Goal: Task Accomplishment & Management: Complete application form

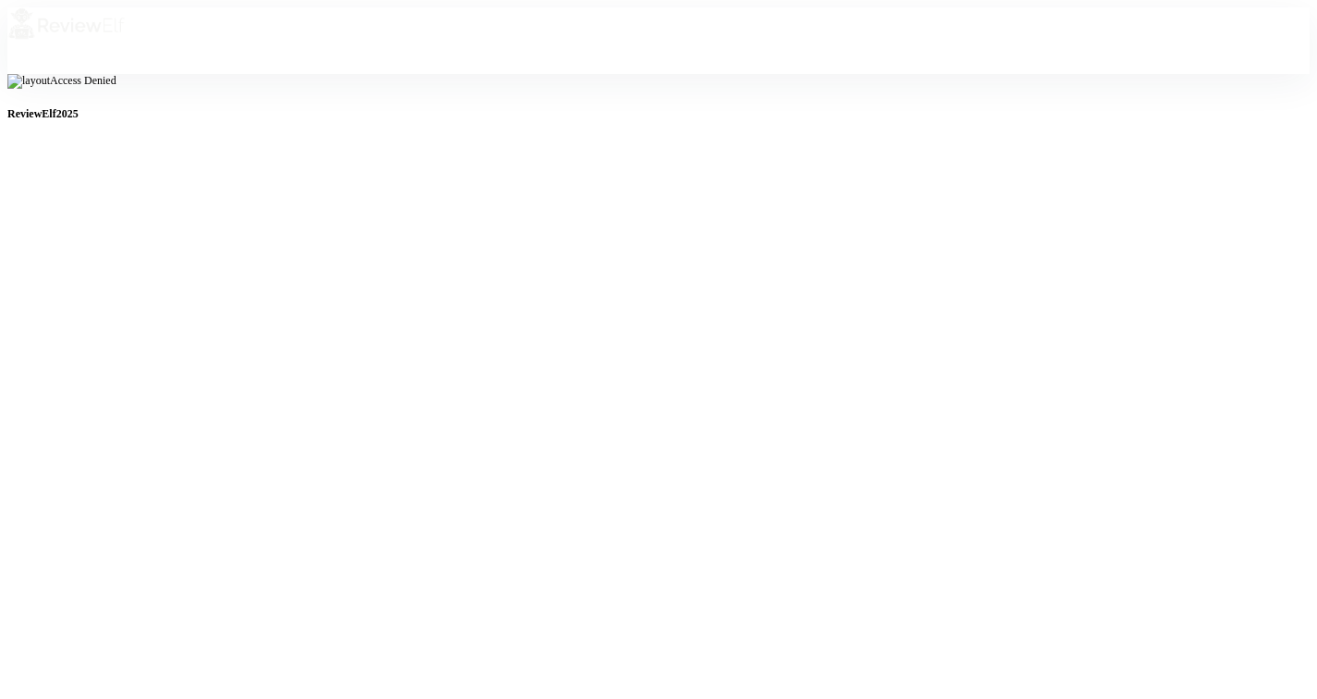
click at [126, 40] on img at bounding box center [66, 23] width 118 height 33
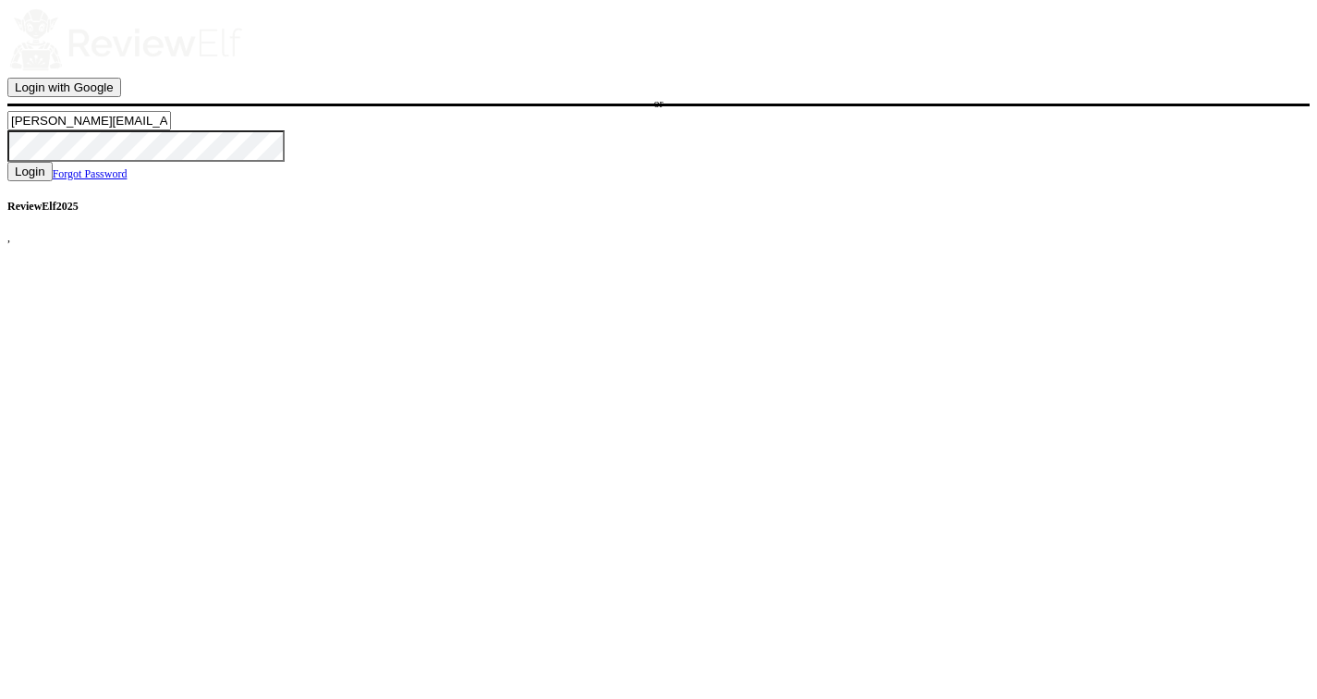
click at [171, 130] on input "nick.roberts@reviewinsights.org" at bounding box center [89, 120] width 164 height 19
type input "charles.johnson@reviewinsights.org"
click at [45, 178] on span "Login" at bounding box center [30, 171] width 30 height 14
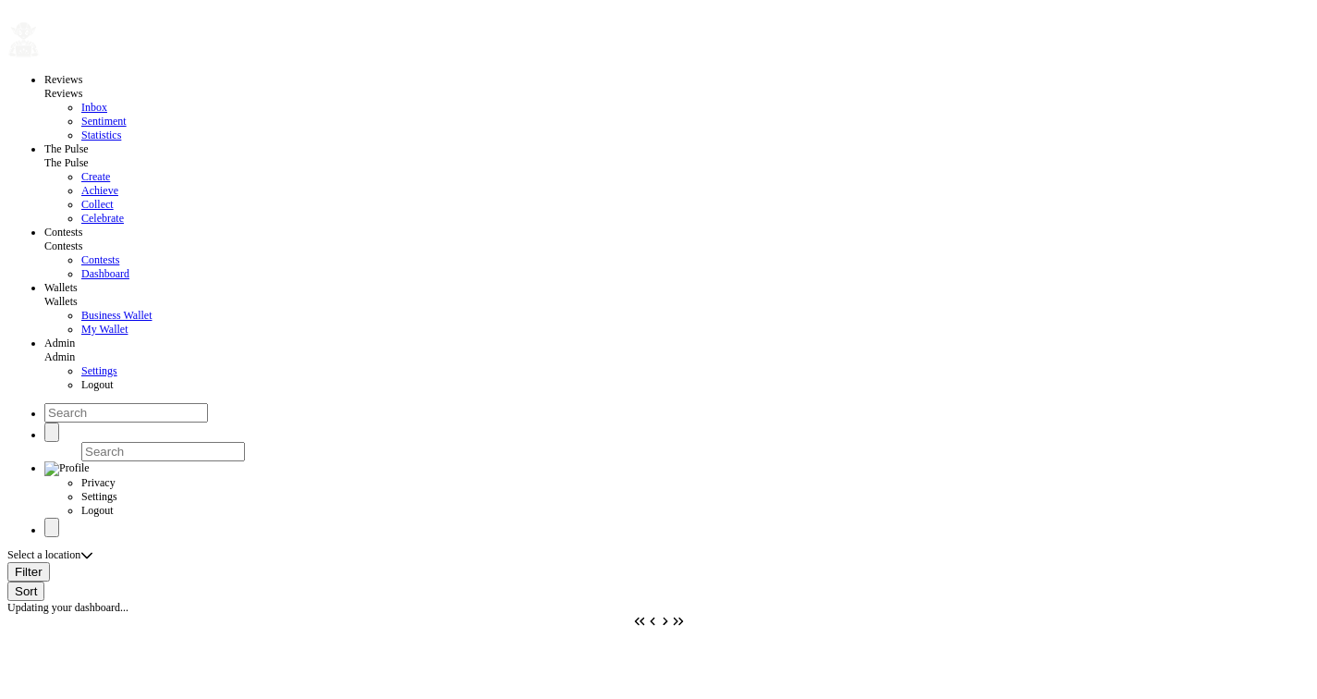
click at [81, 377] on span "Settings" at bounding box center [99, 370] width 36 height 13
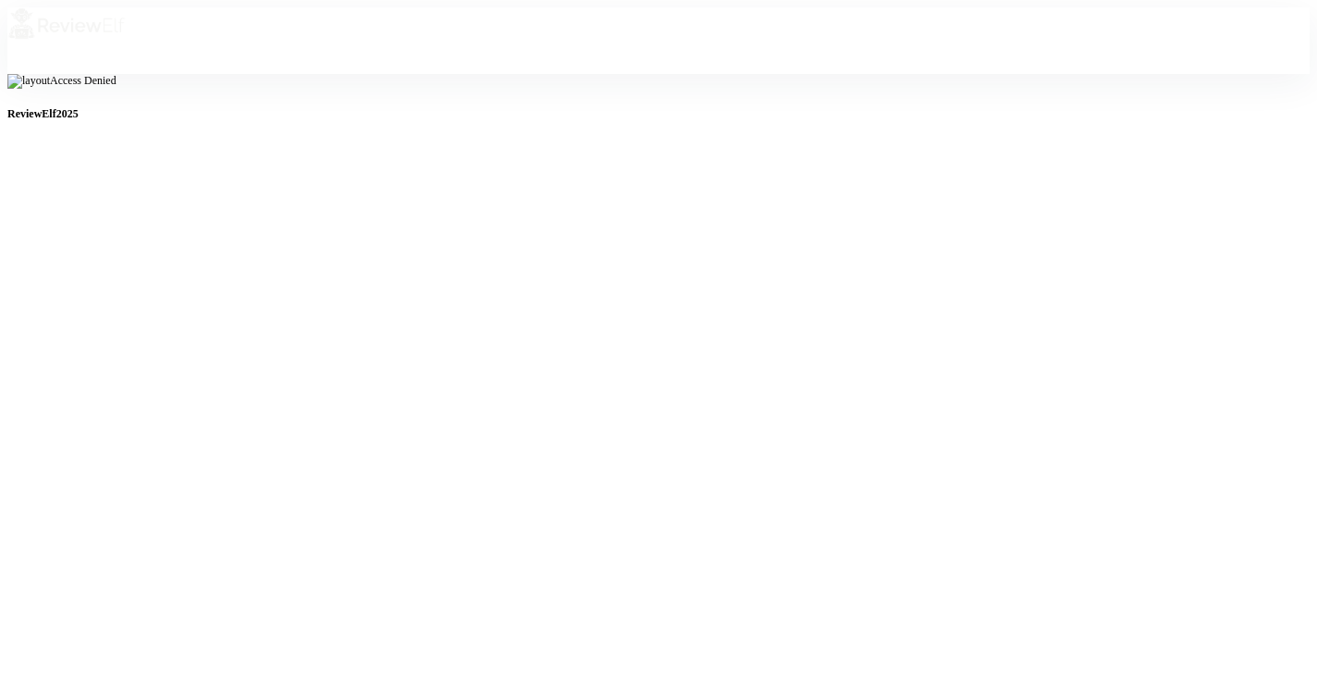
click at [176, 91] on div "Access Denied ReviewElf 2025" at bounding box center [658, 394] width 1302 height 641
click at [126, 31] on img at bounding box center [66, 23] width 118 height 33
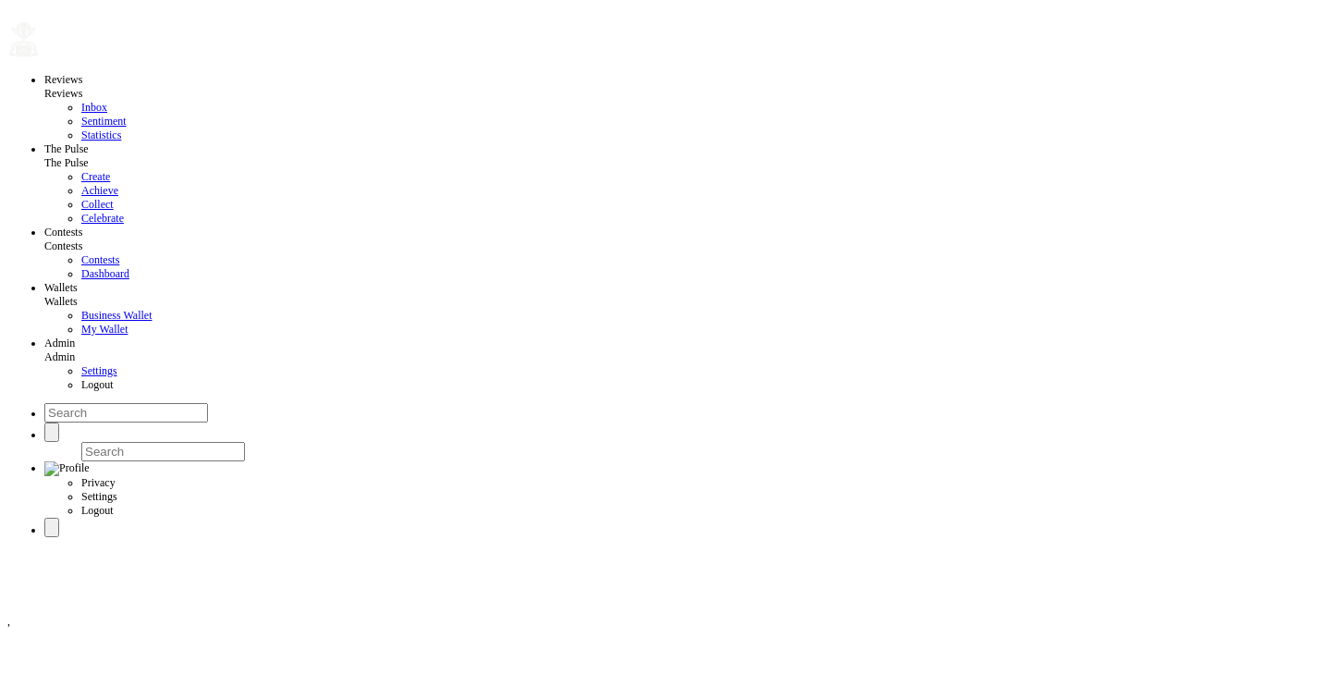
click at [40, 58] on button "button" at bounding box center [40, 58] width 0 height 0
click at [81, 377] on span "Settings" at bounding box center [99, 370] width 36 height 13
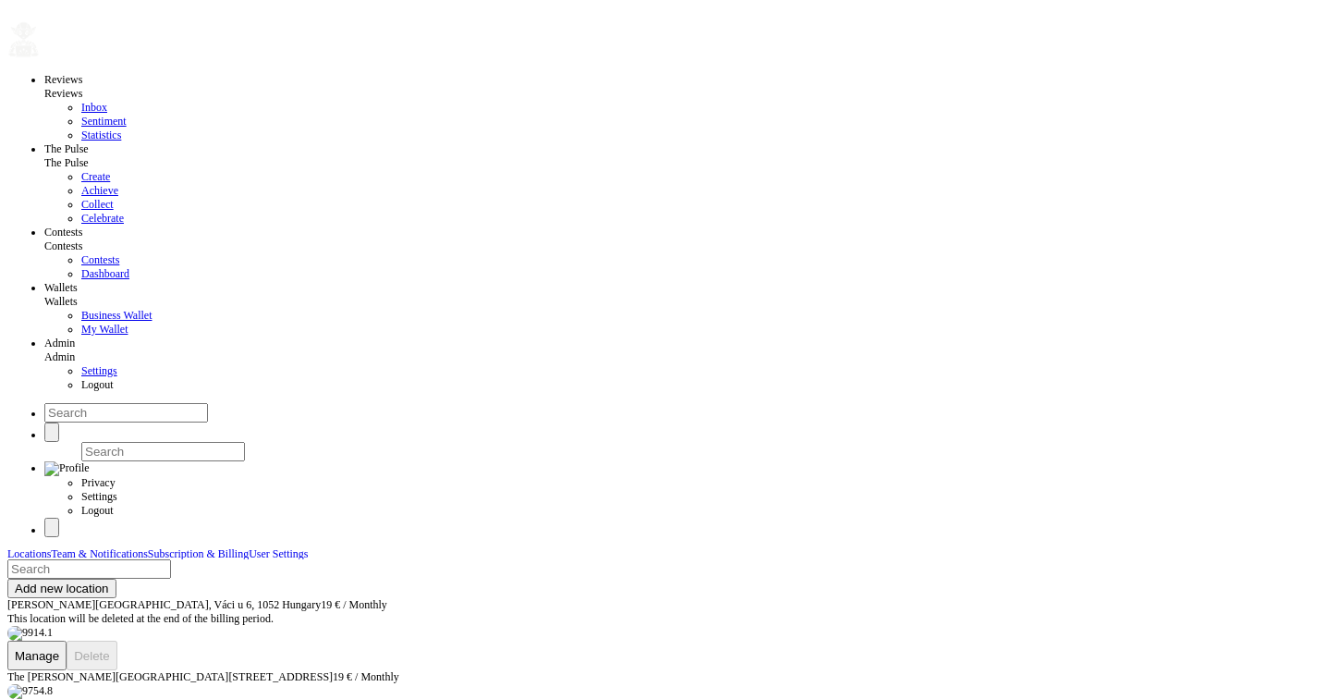
click at [109, 581] on span "Add new location" at bounding box center [62, 588] width 94 height 14
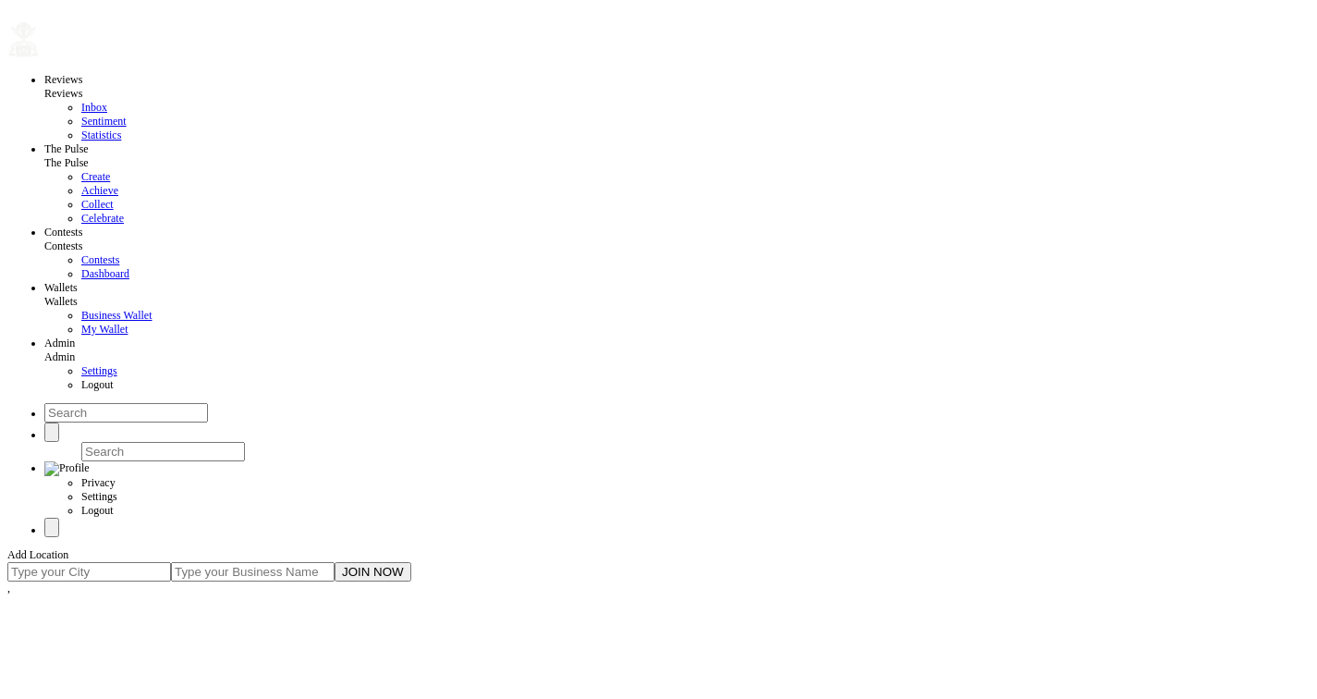
click at [171, 562] on input at bounding box center [89, 571] width 164 height 19
type input "[GEOGRAPHIC_DATA]"
type input "hilton"
click at [334, 562] on button "JOIN NOW" at bounding box center [372, 571] width 77 height 19
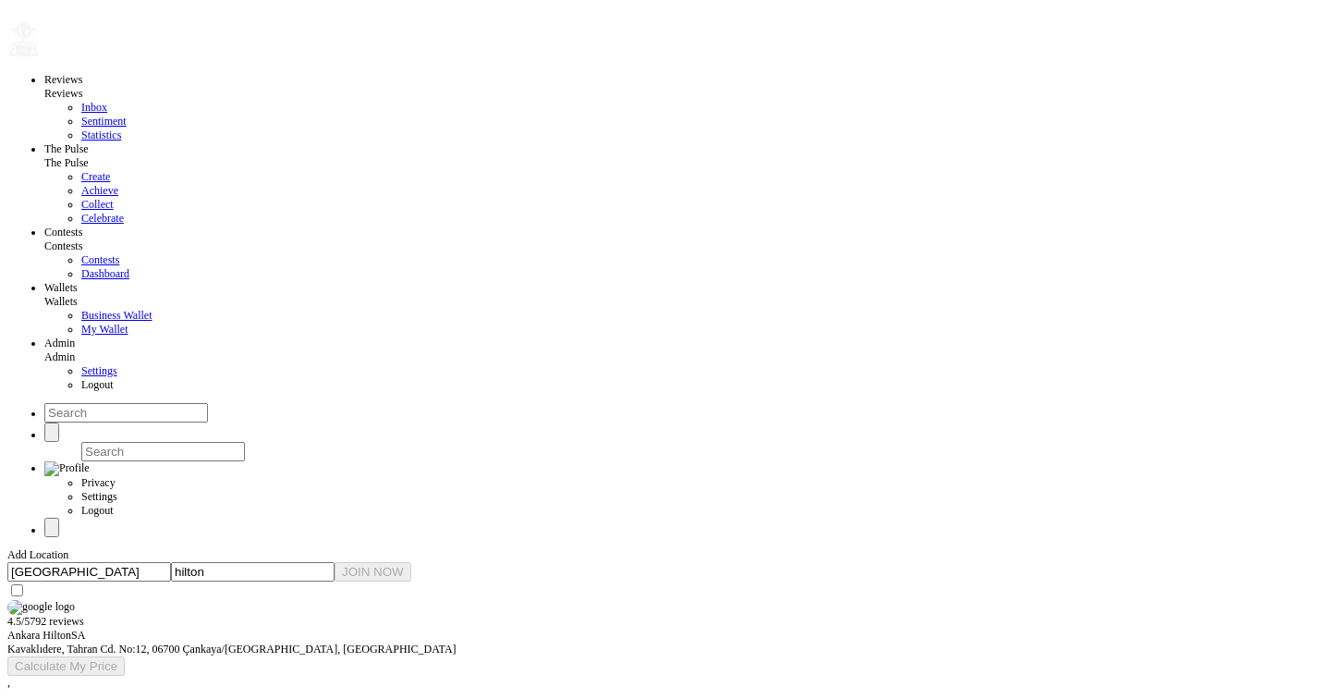
click at [23, 584] on input "checkbox" at bounding box center [17, 590] width 12 height 12
checkbox input "true"
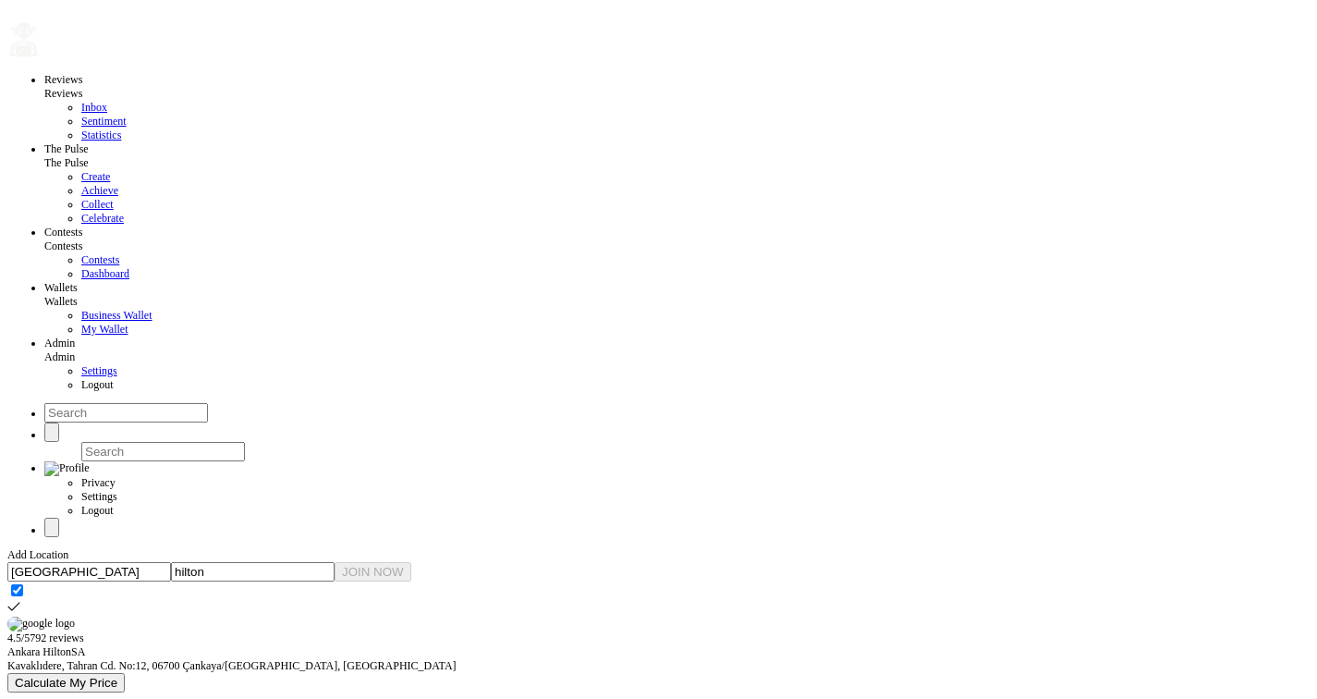
click at [117, 675] on span "Calculate My Price" at bounding box center [66, 682] width 103 height 14
click at [171, 562] on input "[GEOGRAPHIC_DATA]" at bounding box center [89, 571] width 164 height 19
click at [334, 562] on input "hilton" at bounding box center [253, 571] width 164 height 19
